Goal: Navigation & Orientation: Find specific page/section

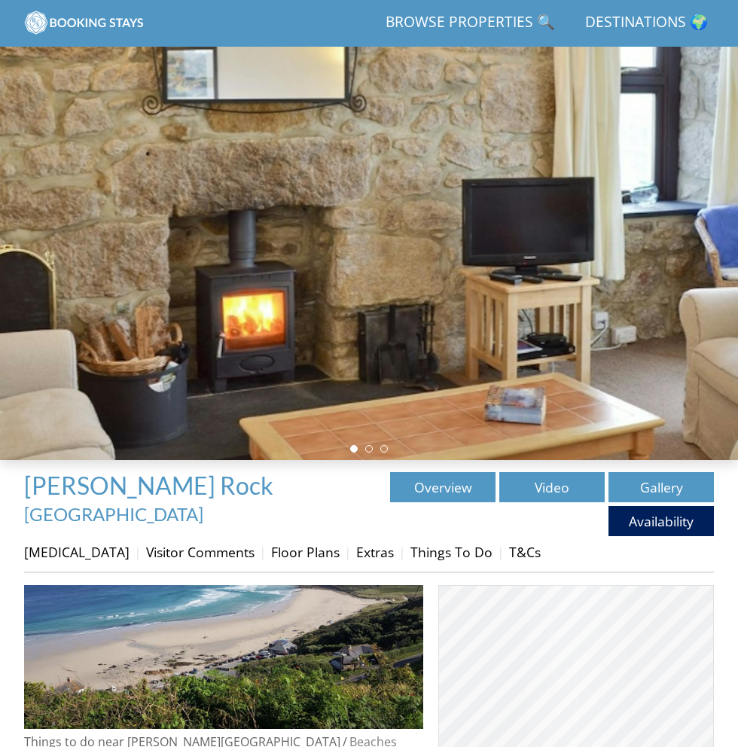
scroll to position [277, 0]
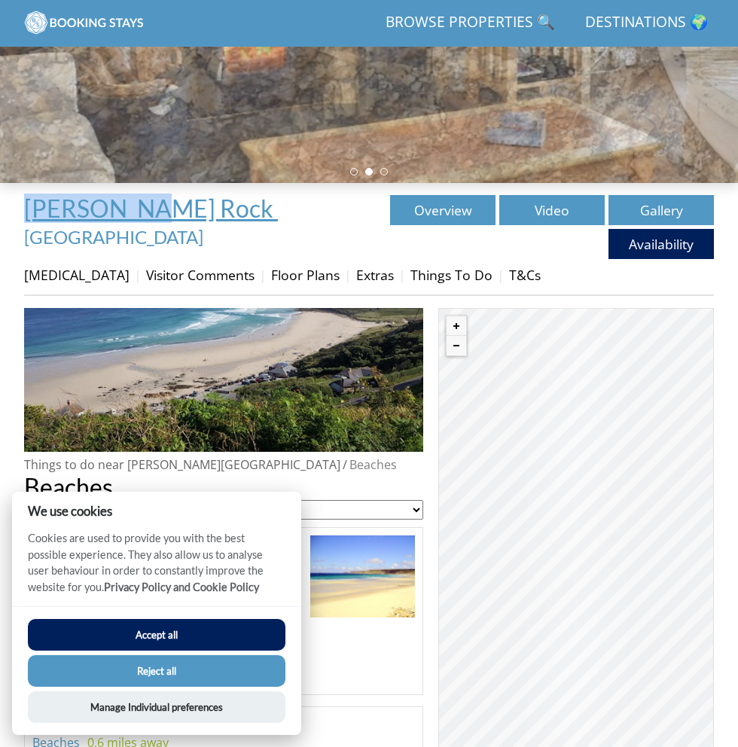
drag, startPoint x: 0, startPoint y: 0, endPoint x: 154, endPoint y: 224, distance: 271.6
click at [154, 224] on div "Properties [PERSON_NAME][GEOGRAPHIC_DATA] - [GEOGRAPHIC_DATA] Overview Video Ga…" at bounding box center [369, 751] width 738 height 1136
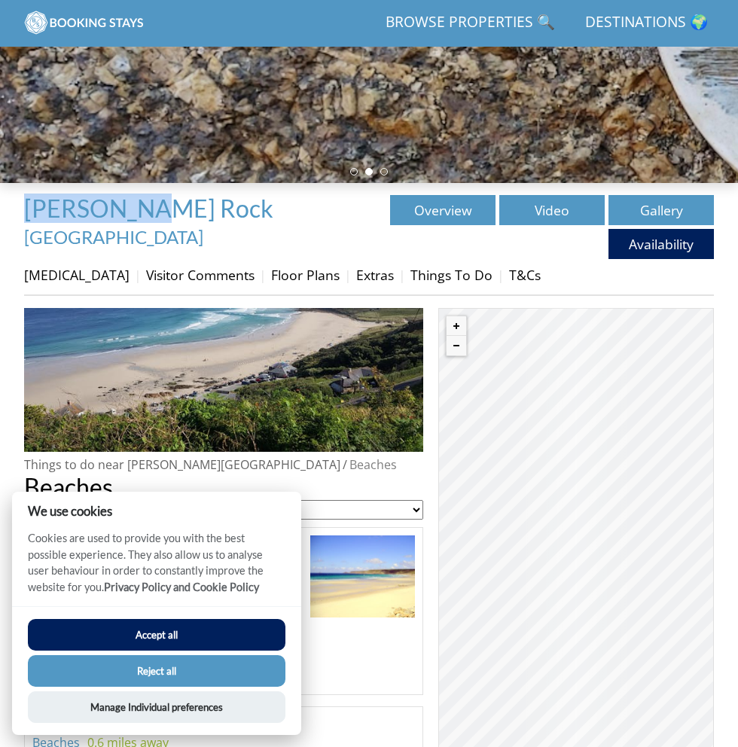
scroll to position [428, 0]
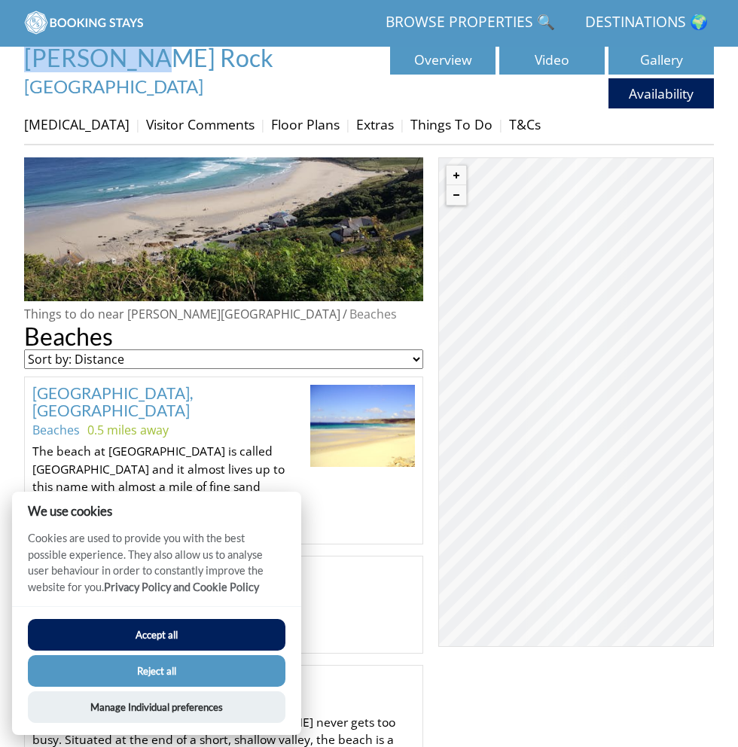
click at [166, 625] on button "Accept all" at bounding box center [156, 635] width 257 height 32
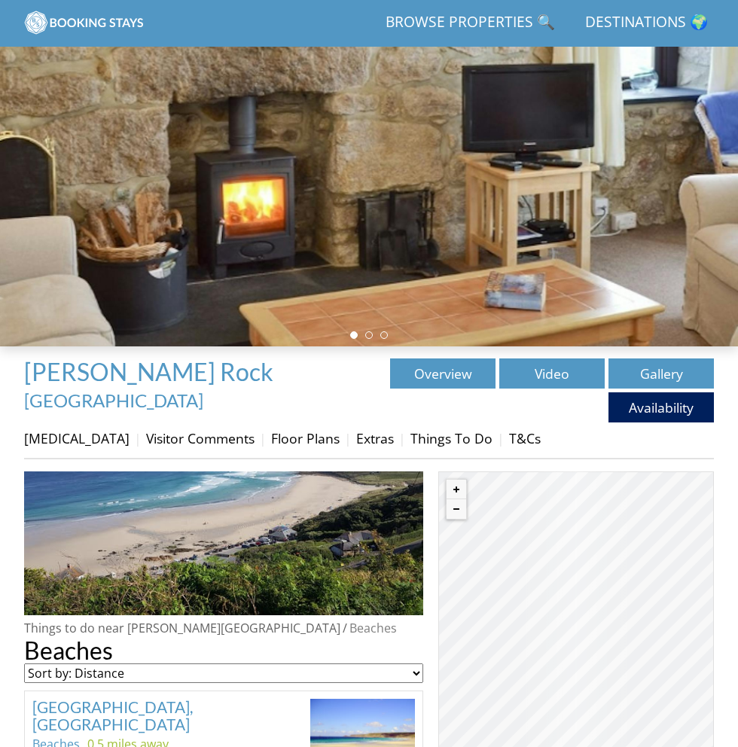
scroll to position [151, 0]
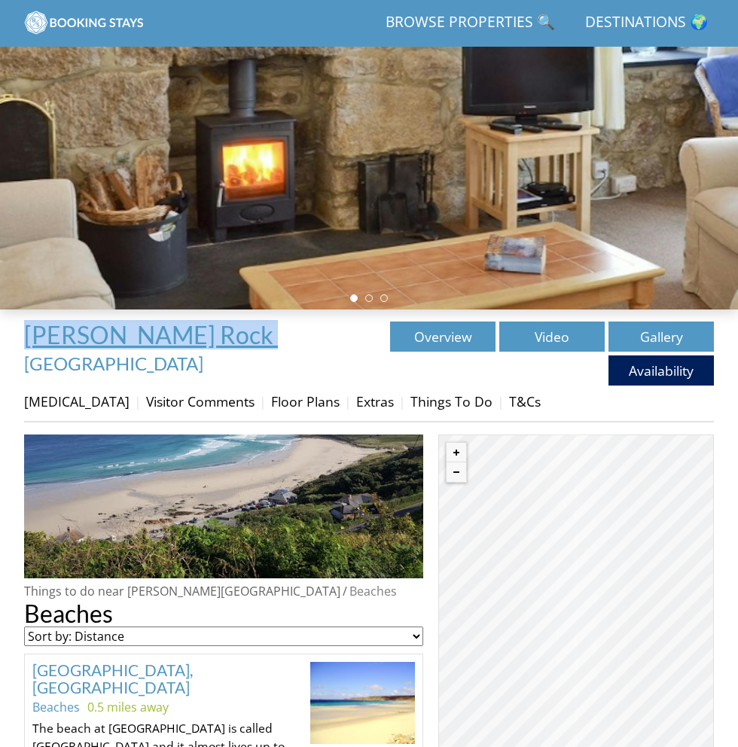
drag, startPoint x: 14, startPoint y: 347, endPoint x: 157, endPoint y: 354, distance: 143.2
copy link "[PERSON_NAME] Rock"
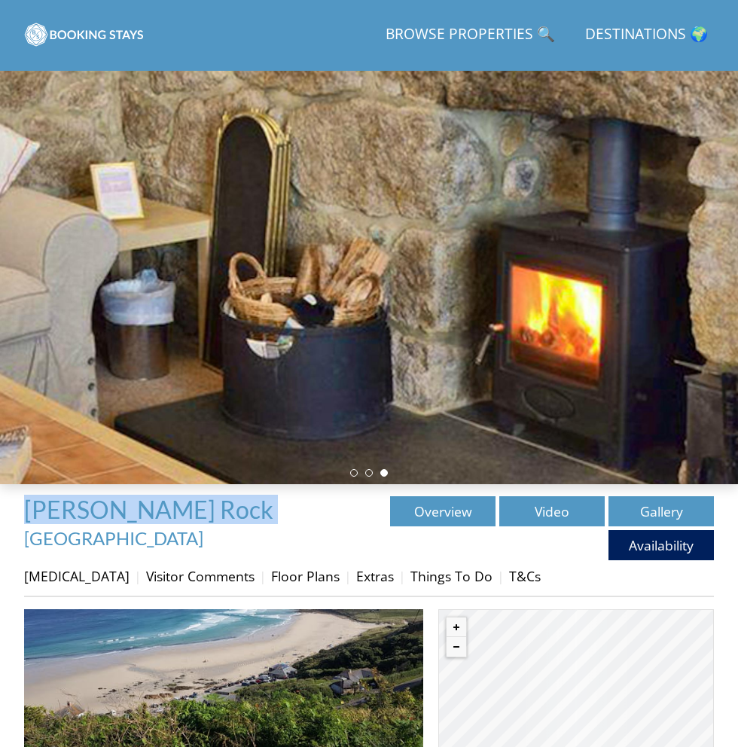
scroll to position [301, 0]
